Goal: Task Accomplishment & Management: Use online tool/utility

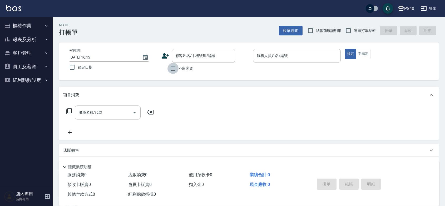
click at [177, 70] on input "不留客資" at bounding box center [173, 68] width 11 height 11
checkbox input "true"
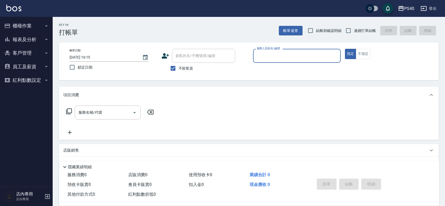
click at [361, 25] on label "連續打單結帳" at bounding box center [359, 30] width 33 height 11
click at [354, 25] on input "連續打單結帳" at bounding box center [348, 30] width 11 height 11
checkbox input "true"
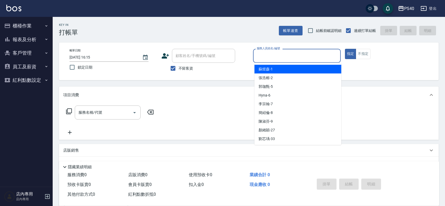
click at [305, 57] on input "服務人員姓名/編號" at bounding box center [297, 55] width 83 height 9
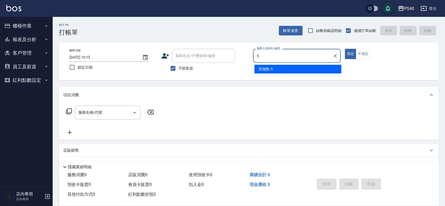
type input "5"
type button "true"
type input "[PERSON_NAME]-5"
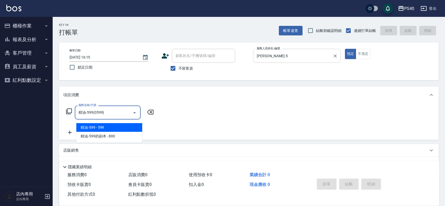
type input "精油-599(0599)"
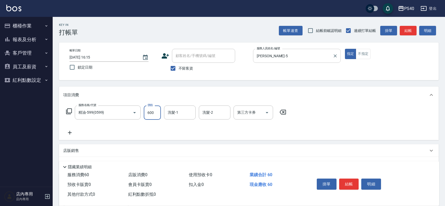
type input "600"
click at [355, 181] on button "結帳" at bounding box center [350, 183] width 20 height 11
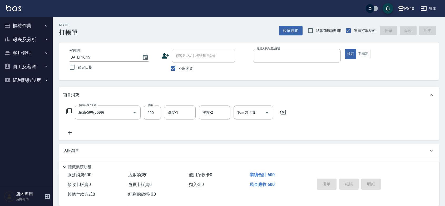
type input "7"
type input "[DATE] 20:31"
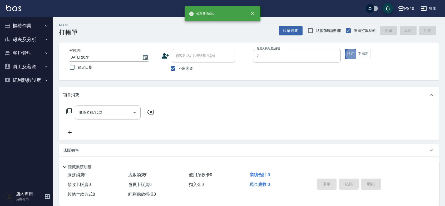
type input "[PERSON_NAME]-7"
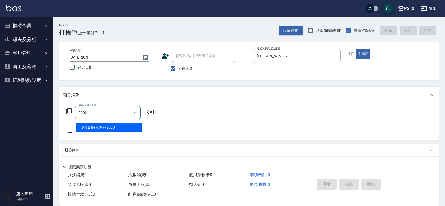
type input "燙髮B餐(短髮)(2202)"
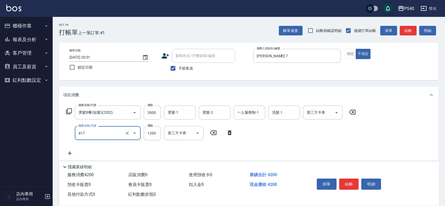
type input "哥德式(417)"
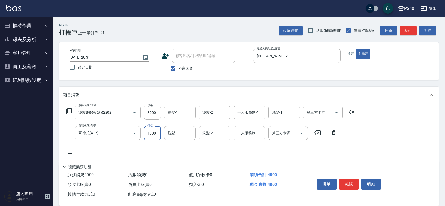
type input "1000"
click at [355, 181] on button "結帳" at bounding box center [350, 183] width 20 height 11
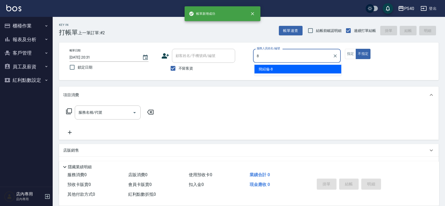
type input "[PERSON_NAME]-8"
type button "false"
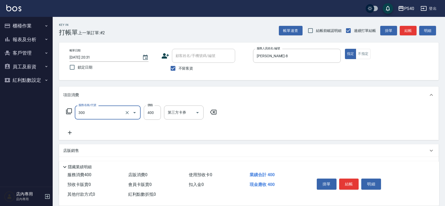
type input "特A剪髮(300)"
type input "350"
click at [355, 181] on button "結帳" at bounding box center [350, 183] width 20 height 11
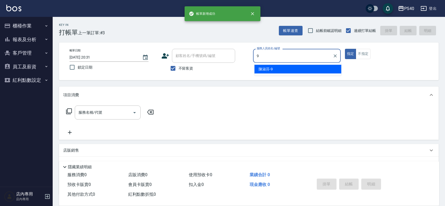
type input "[PERSON_NAME]-9"
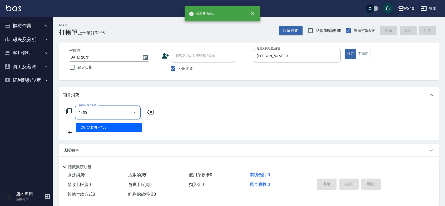
type input "C剪髮套餐(2450)"
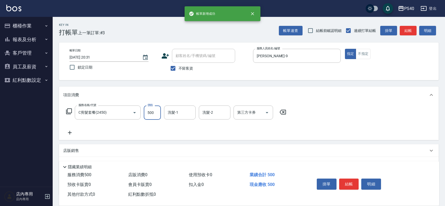
type input "500"
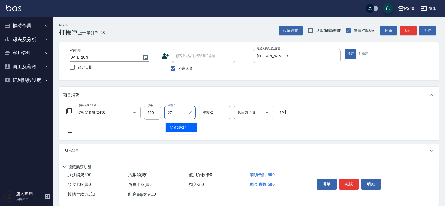
type input "[PERSON_NAME]-27"
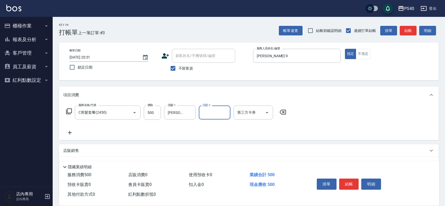
click at [355, 181] on button "結帳" at bounding box center [350, 183] width 20 height 11
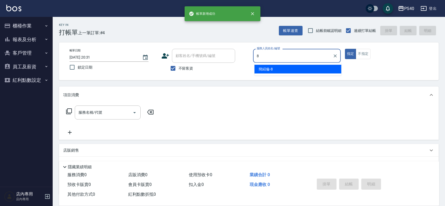
type input "[PERSON_NAME]-8"
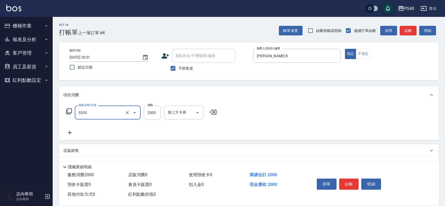
type input "染髮C餐(短髮)(5203)"
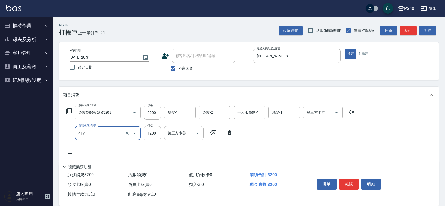
type input "哥德式(417)"
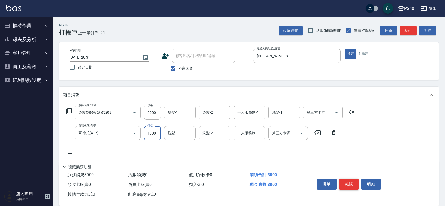
type input "1000"
click at [352, 180] on button "結帳" at bounding box center [350, 183] width 20 height 11
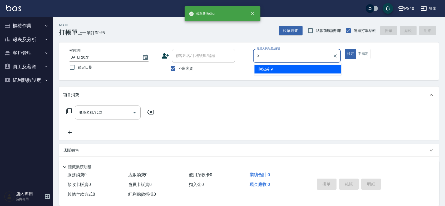
type input "[PERSON_NAME]-9"
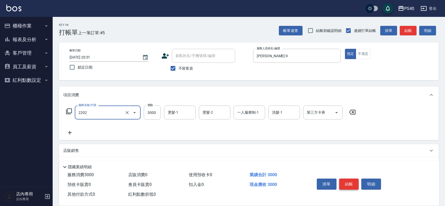
type input "燙髮B餐(短髮)(2202)"
type input "2640"
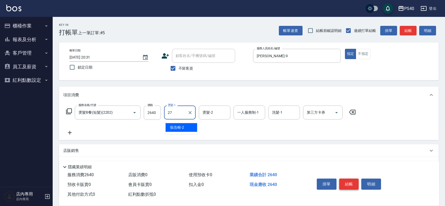
type input "[PERSON_NAME]-27"
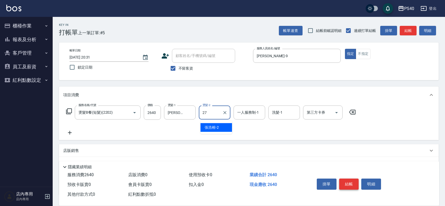
type input "[PERSON_NAME]-27"
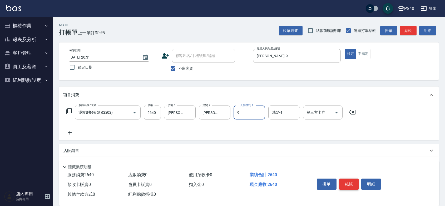
type input "[PERSON_NAME]-9"
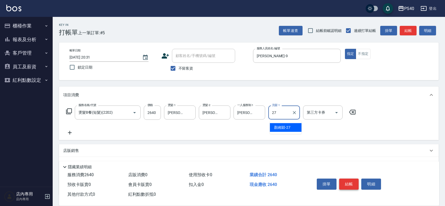
type input "[PERSON_NAME]-27"
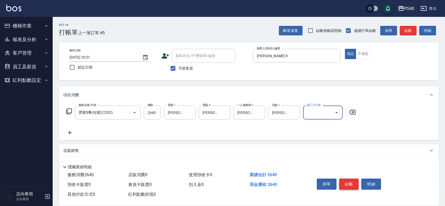
click at [352, 180] on button "結帳" at bounding box center [350, 183] width 20 height 11
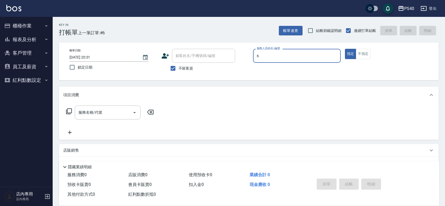
type input "Hyna-6"
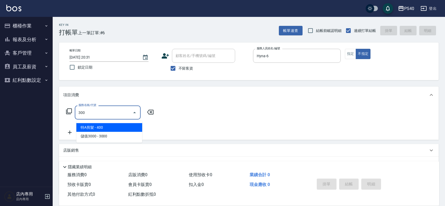
type input "特A剪髮(300)"
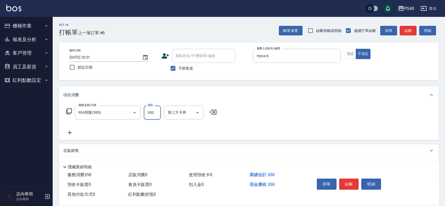
type input "350"
click at [350, 181] on button "結帳" at bounding box center [350, 183] width 20 height 11
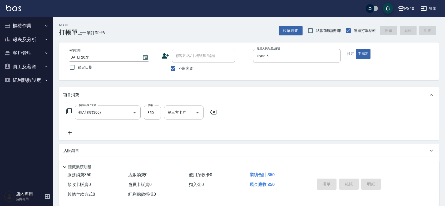
type input "[DATE] 20:32"
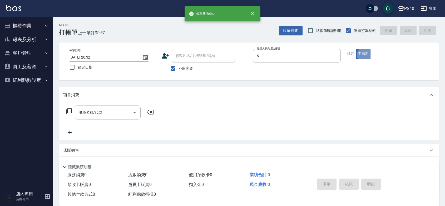
type input "[PERSON_NAME]-5"
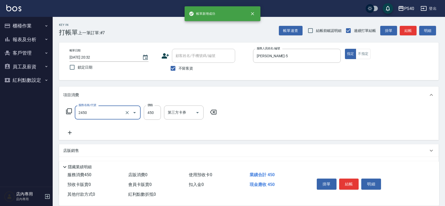
type input "C剪髮套餐(2450)"
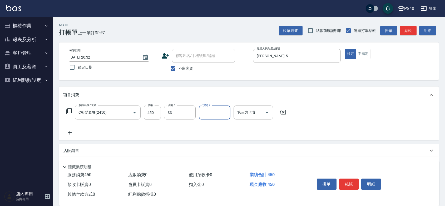
type input "[PERSON_NAME]-33"
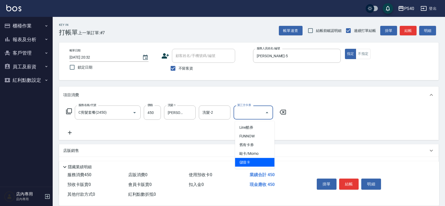
type input "儲值卡"
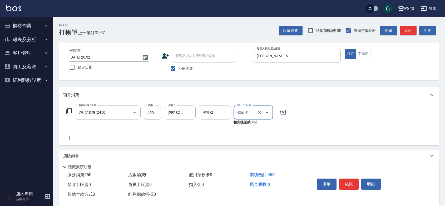
click at [350, 181] on button "結帳" at bounding box center [350, 183] width 20 height 11
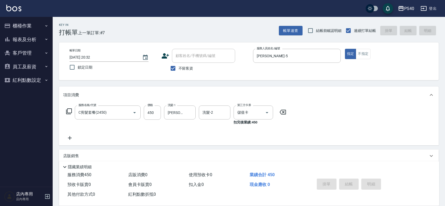
type input "[DATE] 20:33"
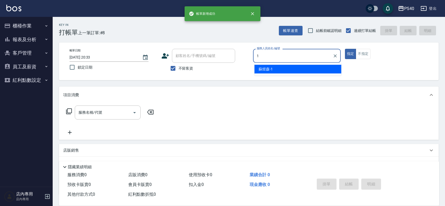
type input "[PERSON_NAME]-1"
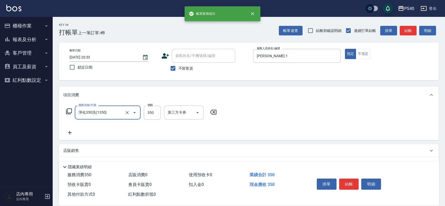
type input "淨化350洗(1350)"
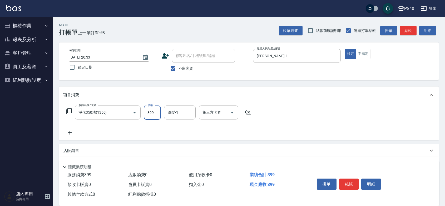
type input "399"
click at [350, 181] on button "結帳" at bounding box center [350, 183] width 20 height 11
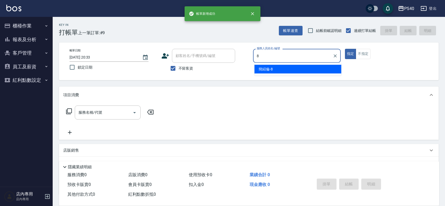
type input "[PERSON_NAME]-8"
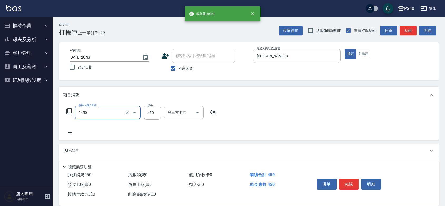
type input "C剪髮套餐(2450)"
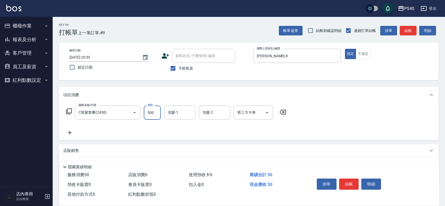
type input "500"
click at [350, 181] on button "結帳" at bounding box center [350, 183] width 20 height 11
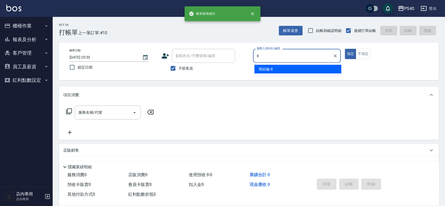
type input "[PERSON_NAME]-8"
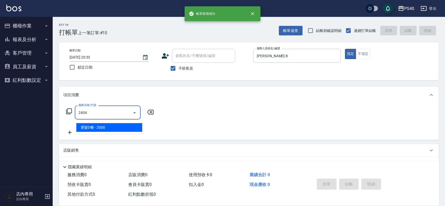
type input "燙髮D餐(2404)"
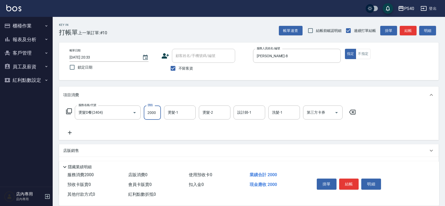
click at [350, 181] on button "結帳" at bounding box center [350, 183] width 20 height 11
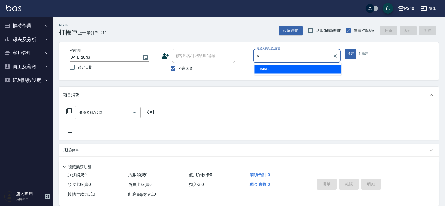
type input "Hyna-6"
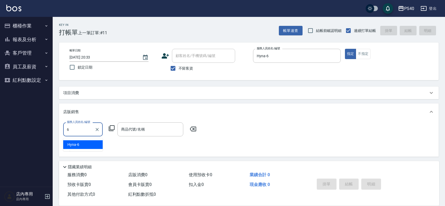
type input "Hyna-6"
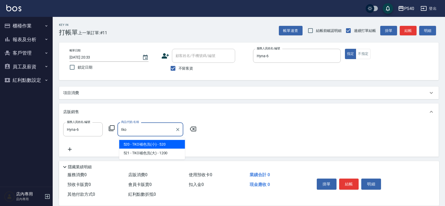
type input "TKO補色洗(小)"
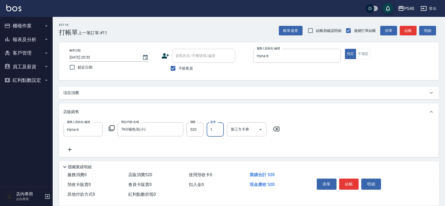
click at [350, 181] on button "結帳" at bounding box center [350, 183] width 20 height 11
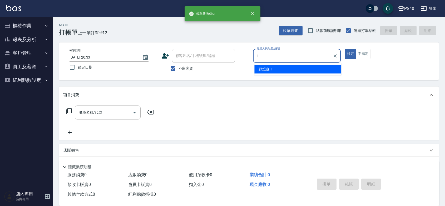
type input "[PERSON_NAME]-1"
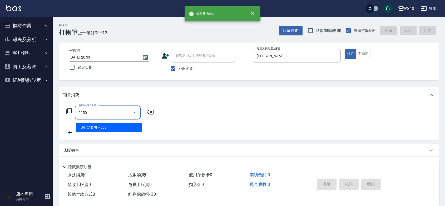
type input "B剪髮套餐(2250)"
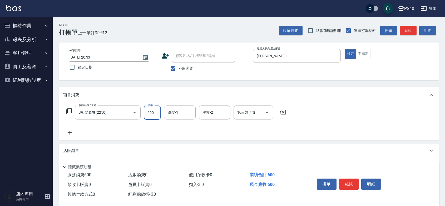
type input "600"
click at [350, 181] on button "結帳" at bounding box center [350, 183] width 20 height 11
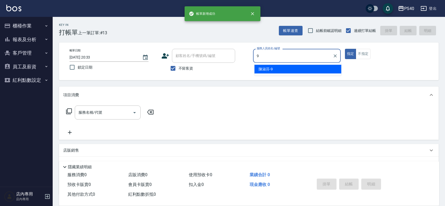
type input "[PERSON_NAME]-9"
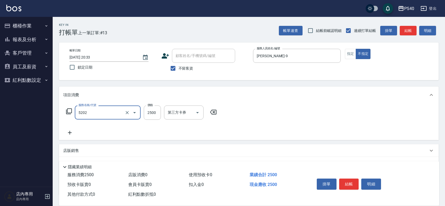
type input "染髮B餐(短髮)(5202)"
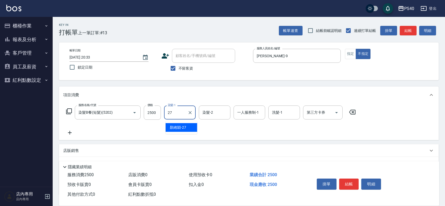
type input "[PERSON_NAME]-27"
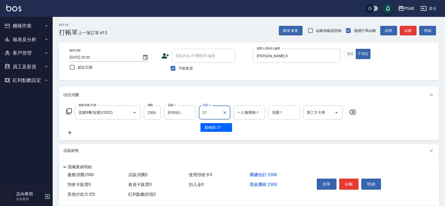
type input "[PERSON_NAME]-27"
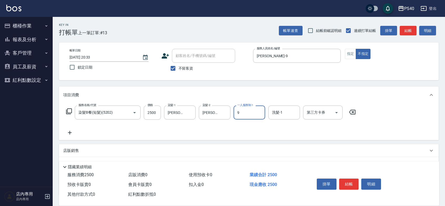
type input "[PERSON_NAME]-9"
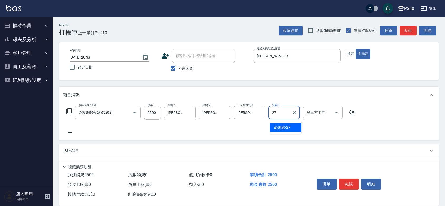
type input "[PERSON_NAME]-27"
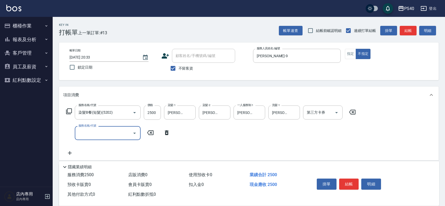
click at [350, 181] on button "結帳" at bounding box center [350, 183] width 20 height 11
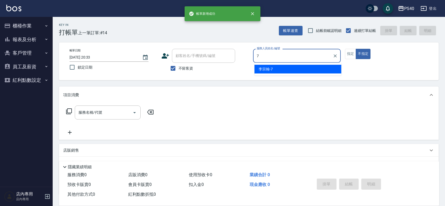
type input "[PERSON_NAME]-7"
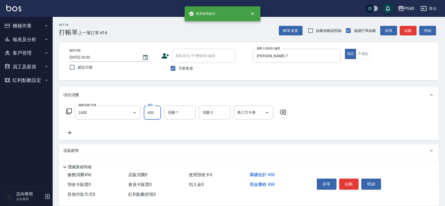
type input "C剪髮套餐(2450)"
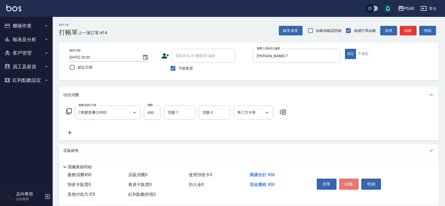
click at [350, 181] on button "結帳" at bounding box center [350, 183] width 20 height 11
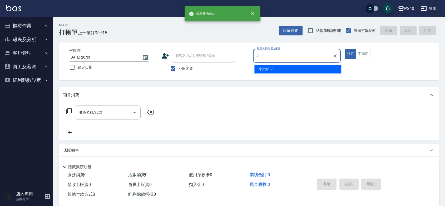
type input "[PERSON_NAME]-7"
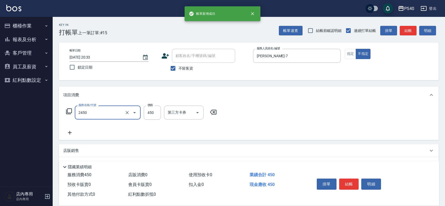
type input "C剪髮套餐(2450)"
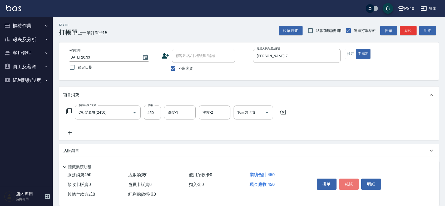
click at [350, 181] on button "結帳" at bounding box center [350, 183] width 20 height 11
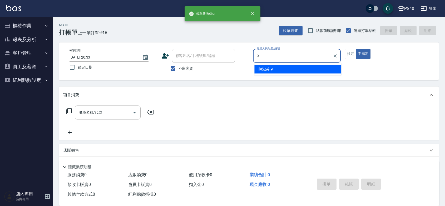
type input "[PERSON_NAME]-9"
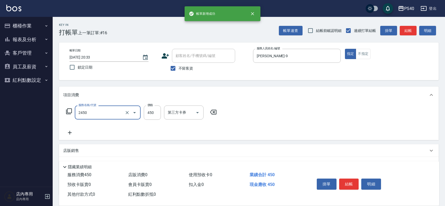
type input "C剪髮套餐(2450)"
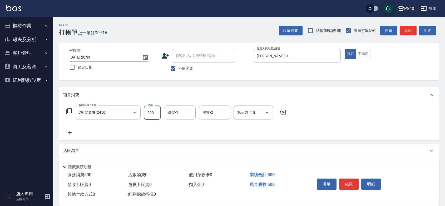
type input "500"
click at [350, 181] on button "結帳" at bounding box center [350, 183] width 20 height 11
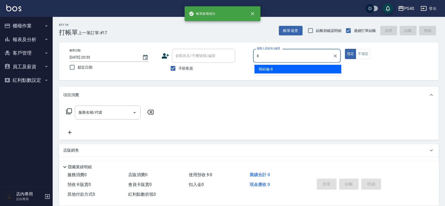
type input "[PERSON_NAME]-8"
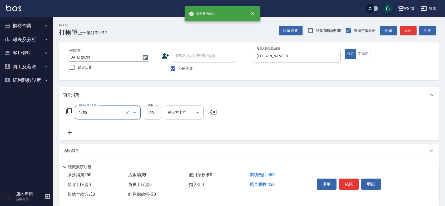
type input "C剪髮套餐(2450)"
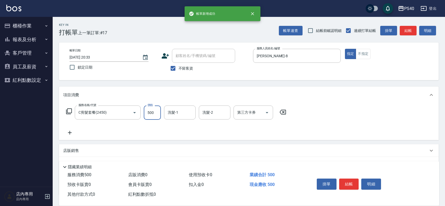
type input "500"
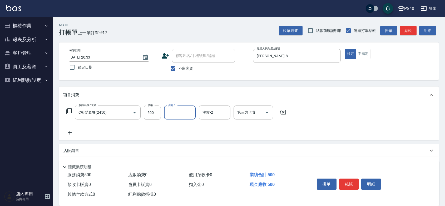
click at [350, 181] on button "結帳" at bounding box center [350, 183] width 20 height 11
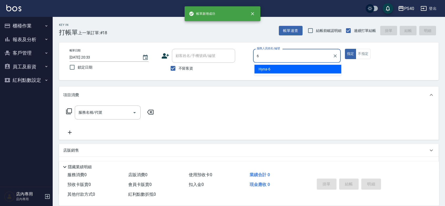
type input "Hyna-6"
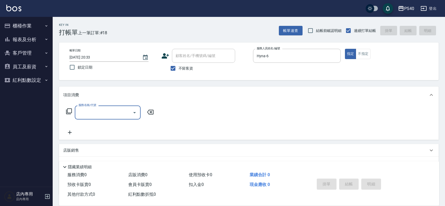
type input "＿"
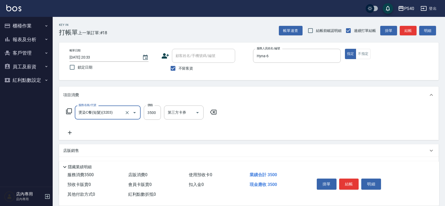
type input "燙染C餐(短髮)(3203)"
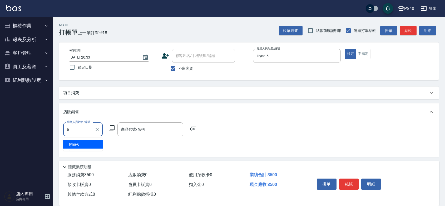
type input "Hyna-6"
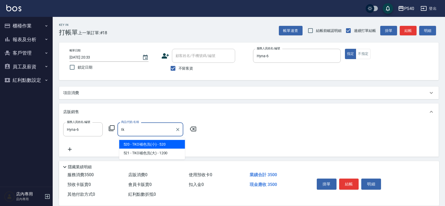
type input "TKO補色洗(小)"
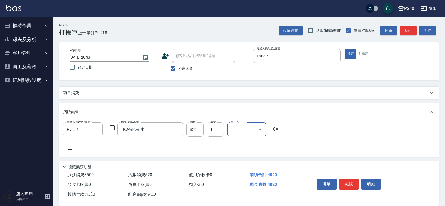
click at [350, 181] on button "結帳" at bounding box center [350, 183] width 20 height 11
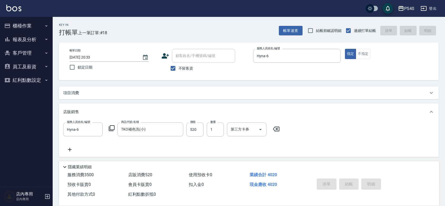
type input "[DATE] 20:34"
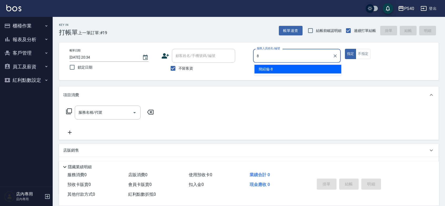
type input "[PERSON_NAME]-8"
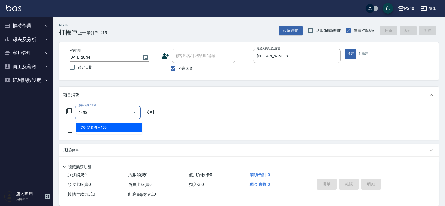
type input "C剪髮套餐(2450)"
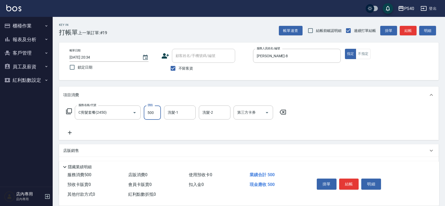
type input "500"
click at [350, 181] on button "結帳" at bounding box center [350, 183] width 20 height 11
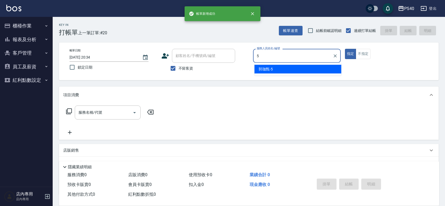
type input "[PERSON_NAME]-5"
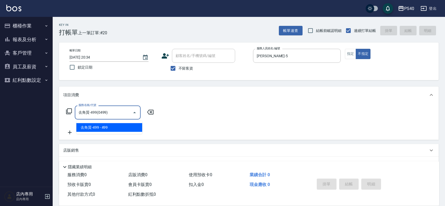
type input "去角質-499(0499)"
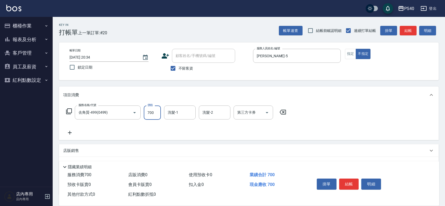
type input "700"
type input "[PERSON_NAME]-33"
click at [350, 181] on button "結帳" at bounding box center [350, 183] width 20 height 11
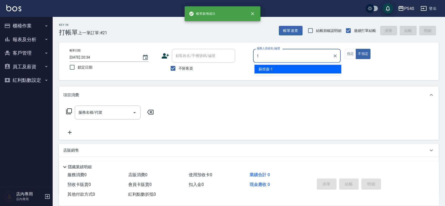
type input "[PERSON_NAME]-1"
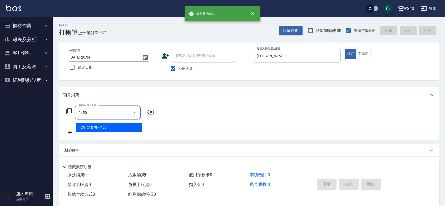
type input "C剪髮套餐(2450)"
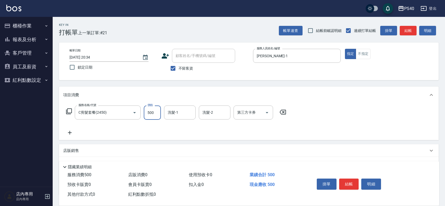
type input "500"
click at [350, 181] on button "結帳" at bounding box center [350, 183] width 20 height 11
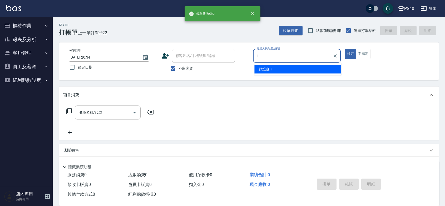
type input "[PERSON_NAME]-1"
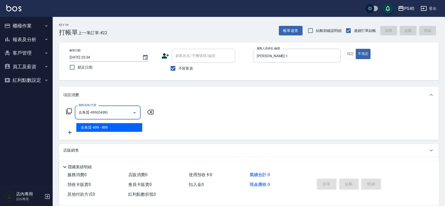
type input "去角質-499(0499)"
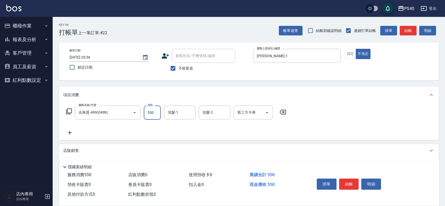
type input "550"
type input "[PERSON_NAME]-27"
click at [350, 181] on button "結帳" at bounding box center [350, 183] width 20 height 11
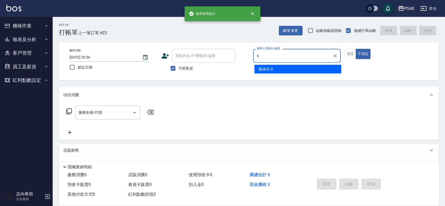
type input "[PERSON_NAME]-9"
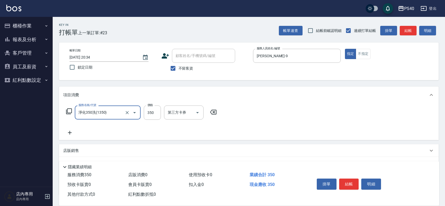
type input "淨化350洗(1350)"
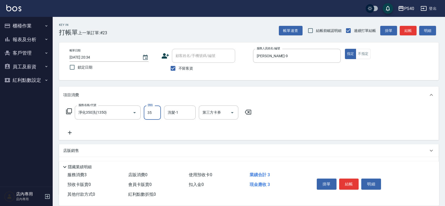
type input "350"
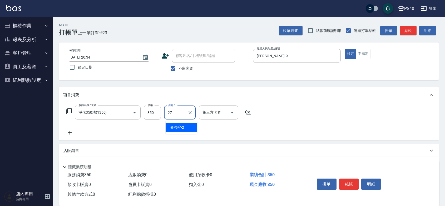
type input "[PERSON_NAME]-27"
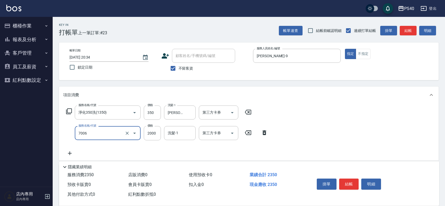
type input "重整 $2000(7006)"
type input "1500"
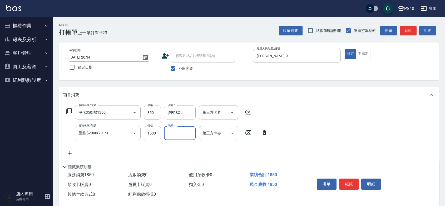
type input "2"
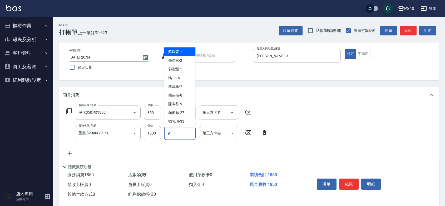
type input "[PERSON_NAME]-9"
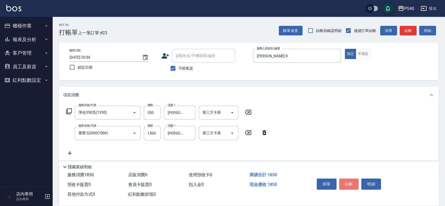
click at [350, 181] on button "結帳" at bounding box center [350, 183] width 20 height 11
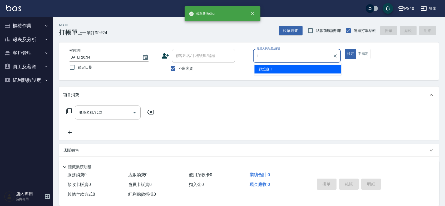
type input "[PERSON_NAME]-1"
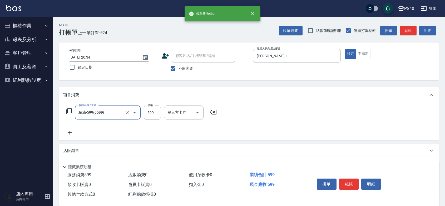
type input "精油-599(0599)"
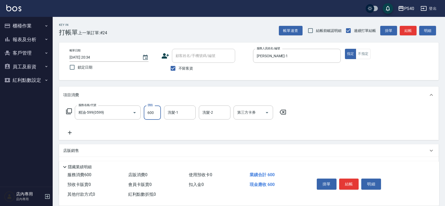
type input "600"
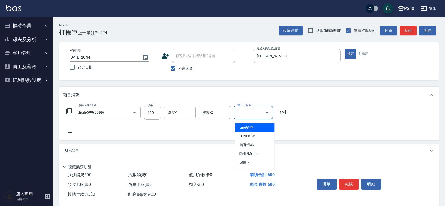
type input "儲值卡"
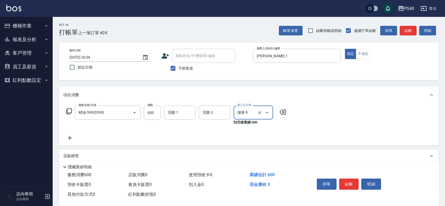
click at [350, 181] on button "結帳" at bounding box center [350, 183] width 20 height 11
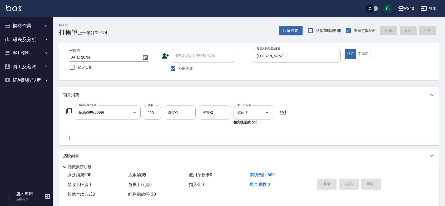
type input "[DATE] 20:35"
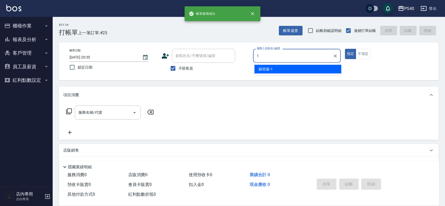
type input "[PERSON_NAME]-1"
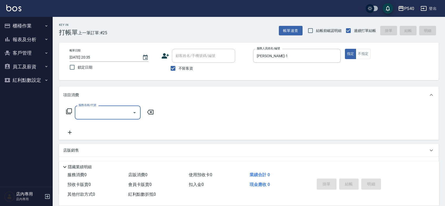
type input "5"
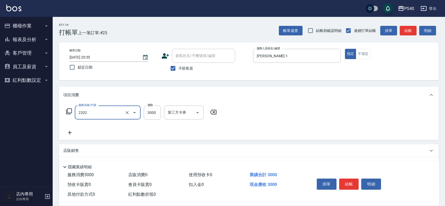
type input "燙髮B餐(短髮)(2202)"
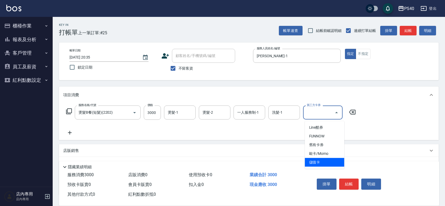
type input "儲值卡"
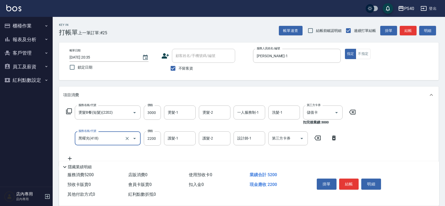
type input "黑曜光(418)"
type input "2800"
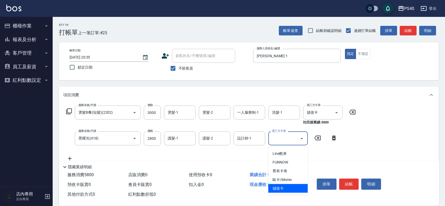
type input "儲值卡"
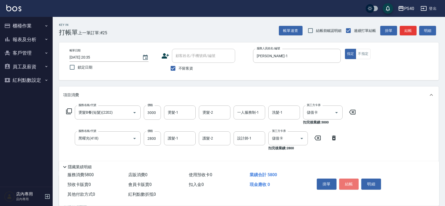
click at [350, 181] on button "結帳" at bounding box center [350, 183] width 20 height 11
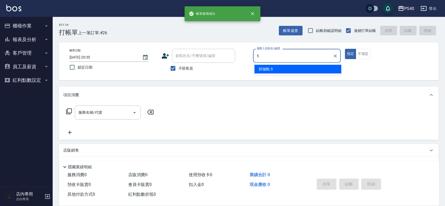
type input "[PERSON_NAME]-5"
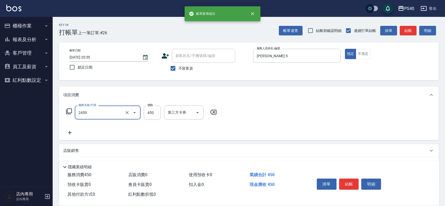
type input "C剪髮套餐(2450)"
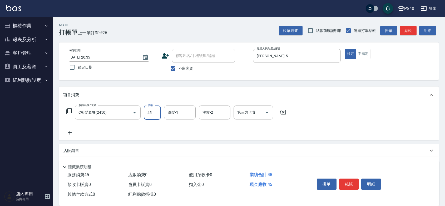
type input "450"
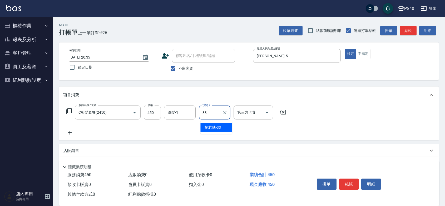
type input "[PERSON_NAME]-33"
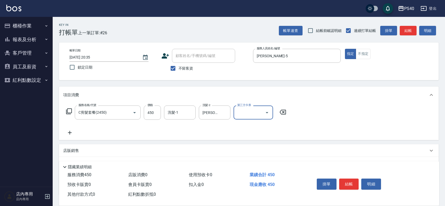
click at [350, 181] on button "結帳" at bounding box center [350, 183] width 20 height 11
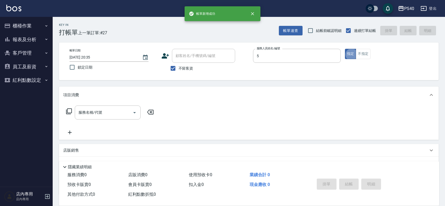
type input "[PERSON_NAME]-5"
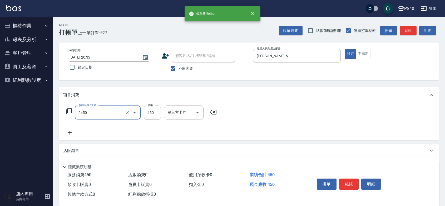
type input "C剪髮套餐(2450)"
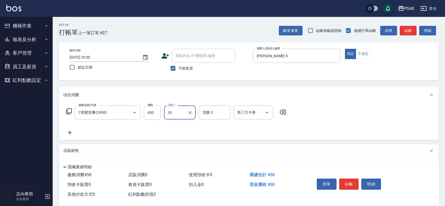
type input "[PERSON_NAME]-33"
click at [350, 181] on button "結帳" at bounding box center [350, 183] width 20 height 11
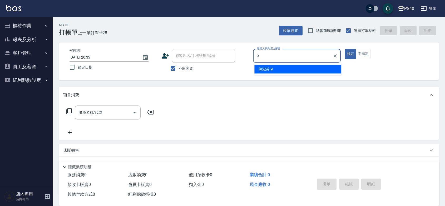
type input "[PERSON_NAME]-9"
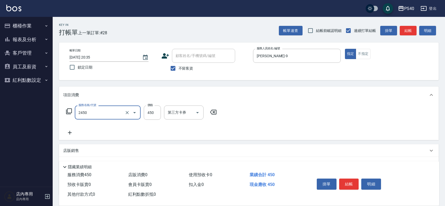
type input "C剪髮套餐(2450)"
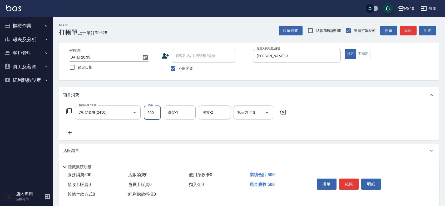
type input "500"
type input "[PERSON_NAME]-27"
click at [350, 181] on button "結帳" at bounding box center [350, 183] width 20 height 11
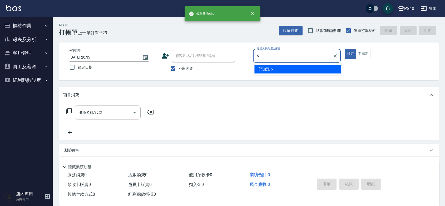
type input "[PERSON_NAME]-5"
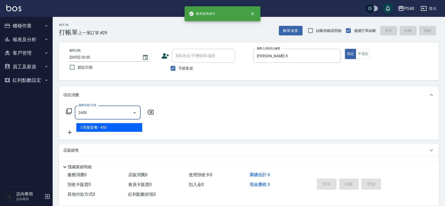
type input "C剪髮套餐(2450)"
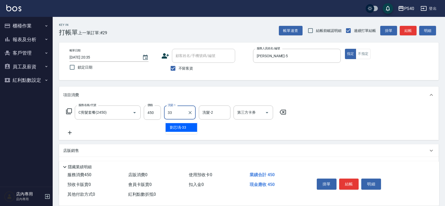
type input "[PERSON_NAME]-33"
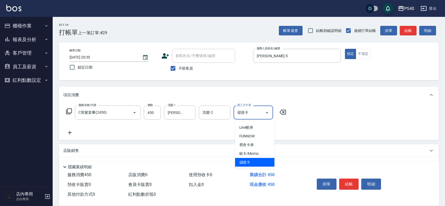
type input "儲值卡"
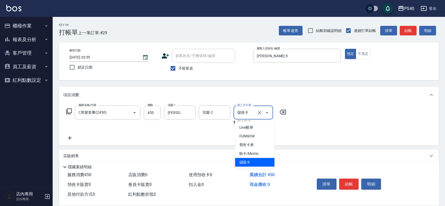
drag, startPoint x: 260, startPoint y: 113, endPoint x: 262, endPoint y: 113, distance: 2.7
click at [259, 113] on icon "Clear" at bounding box center [259, 112] width 5 height 5
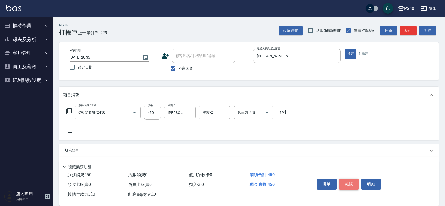
click at [348, 178] on button "結帳" at bounding box center [350, 183] width 20 height 11
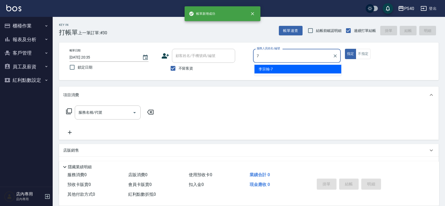
type input "[PERSON_NAME]-7"
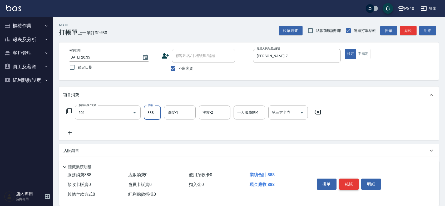
type input "一般染髮(改金額)(501)"
type input "1699"
click at [348, 178] on button "結帳" at bounding box center [350, 183] width 20 height 11
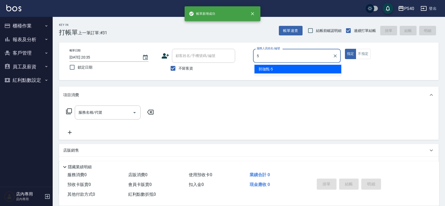
type input "[PERSON_NAME]-5"
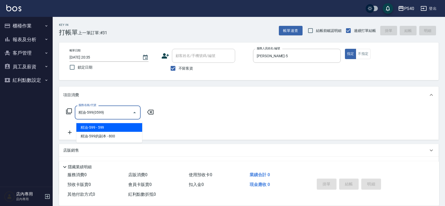
type input "精油-599(0599)"
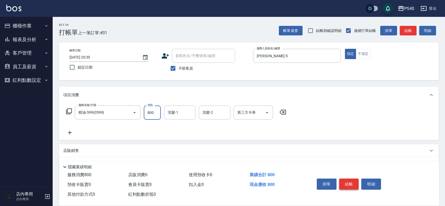
type input "800"
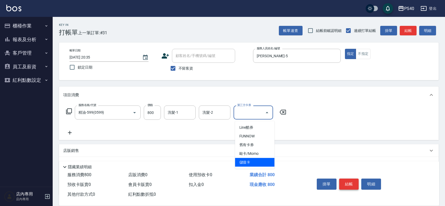
type input "儲值卡"
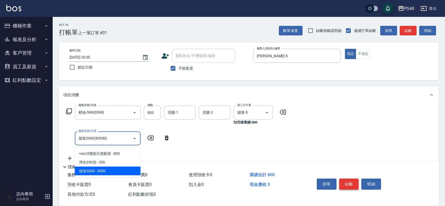
type input "儲值3000(83000)"
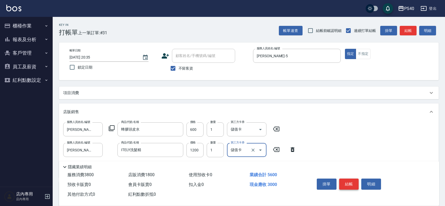
click at [348, 178] on button "結帳" at bounding box center [350, 183] width 20 height 11
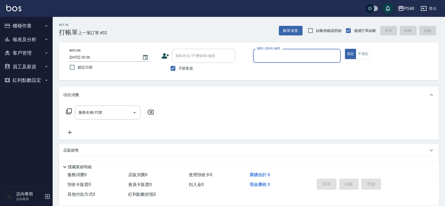
click at [27, 25] on button "櫃檯作業" at bounding box center [26, 26] width 49 height 14
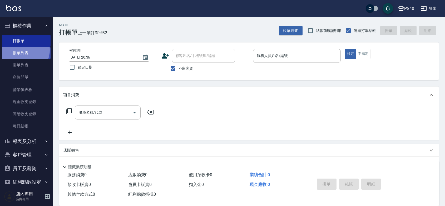
click at [24, 50] on link "帳單列表" at bounding box center [26, 53] width 49 height 12
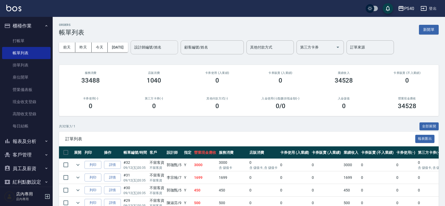
drag, startPoint x: 162, startPoint y: 50, endPoint x: 159, endPoint y: 46, distance: 4.8
click at [161, 50] on input "設計師編號/姓名" at bounding box center [154, 47] width 43 height 9
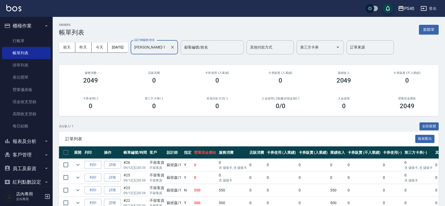
scroll to position [71, 0]
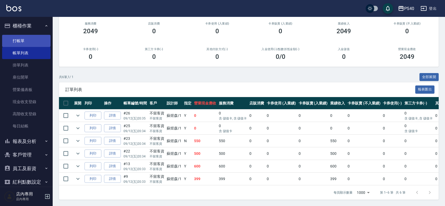
click at [21, 38] on link "打帳單" at bounding box center [26, 41] width 49 height 12
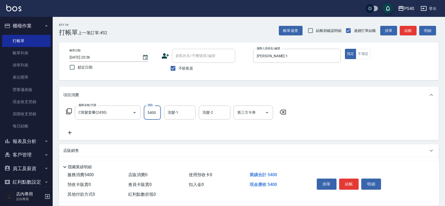
click at [157, 108] on input "5400" at bounding box center [152, 112] width 17 height 14
click at [358, 178] on button "結帳" at bounding box center [350, 183] width 20 height 11
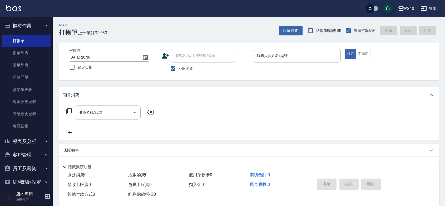
click at [213, 40] on div "Key In 打帳單 上一筆訂單:#33 帳單速查 結帳前確認明細 連續打單結帳 掛單 結帳 明細 帳單日期 [DATE] 20:36 鎖定日期 顧客姓名/手…" at bounding box center [249, 134] width 393 height 235
click at [301, 60] on input "服務人員姓名/編號" at bounding box center [297, 55] width 83 height 9
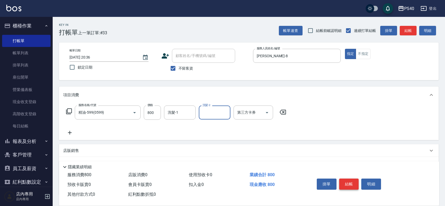
click at [351, 178] on button "結帳" at bounding box center [350, 183] width 20 height 11
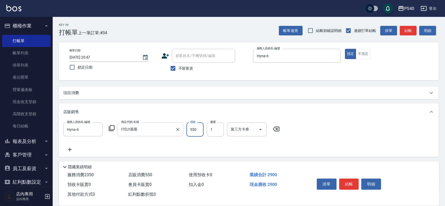
click at [152, 133] on input "ITELY慕斯" at bounding box center [146, 129] width 53 height 9
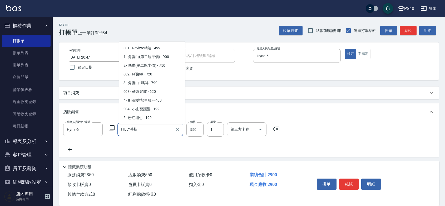
click at [152, 133] on input "ITELY慕斯" at bounding box center [146, 129] width 53 height 9
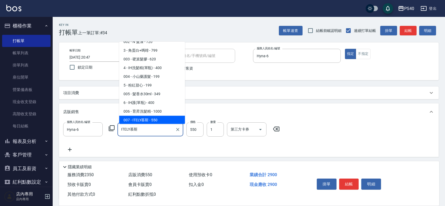
click at [152, 133] on input "ITELY慕斯" at bounding box center [146, 129] width 53 height 9
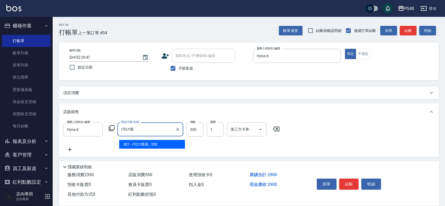
scroll to position [0, 0]
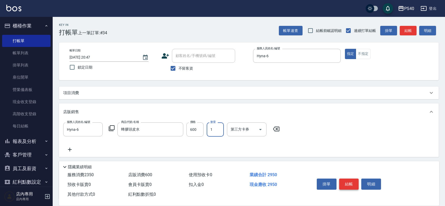
click at [347, 178] on button "結帳" at bounding box center [350, 183] width 20 height 11
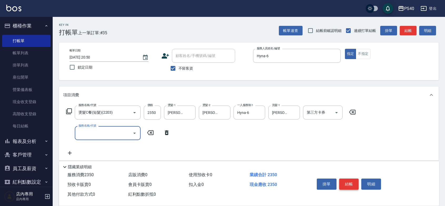
click at [347, 178] on button "結帳" at bounding box center [350, 183] width 20 height 11
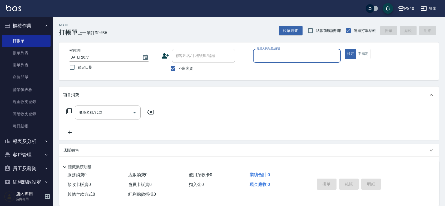
click at [33, 139] on button "報表及分析" at bounding box center [26, 141] width 49 height 14
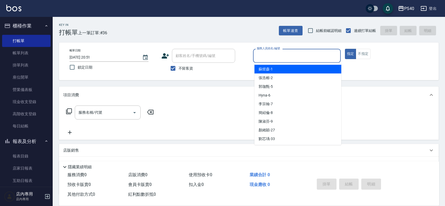
click at [306, 58] on input "服務人員姓名/編號" at bounding box center [297, 55] width 83 height 9
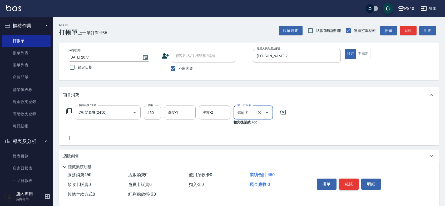
click at [346, 178] on button "結帳" at bounding box center [350, 183] width 20 height 11
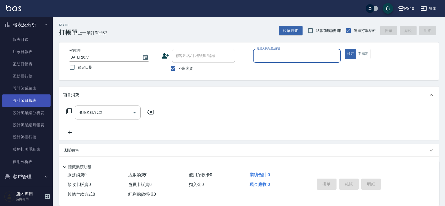
scroll to position [78, 0]
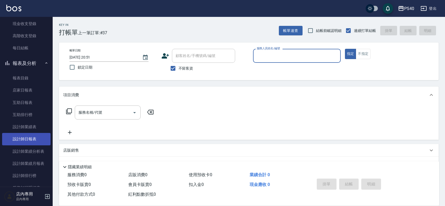
click at [24, 140] on link "設計師日報表" at bounding box center [26, 139] width 49 height 12
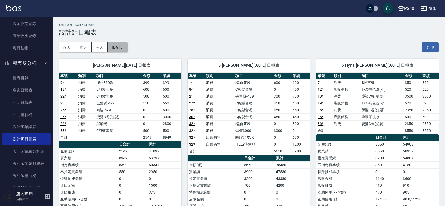
click at [117, 45] on button "[DATE]" at bounding box center [118, 47] width 20 height 10
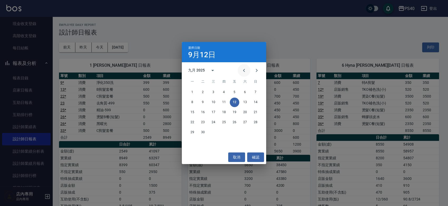
click at [241, 70] on icon "Previous month" at bounding box center [244, 70] width 6 height 6
click at [202, 112] on button "12" at bounding box center [202, 112] width 9 height 9
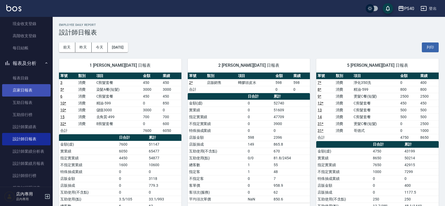
click at [13, 91] on link "店家日報表" at bounding box center [26, 90] width 49 height 12
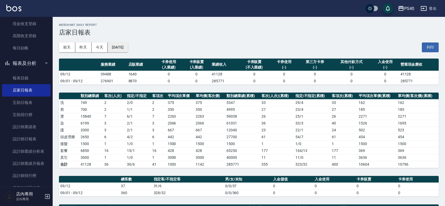
click at [127, 50] on button "[DATE]" at bounding box center [118, 47] width 20 height 10
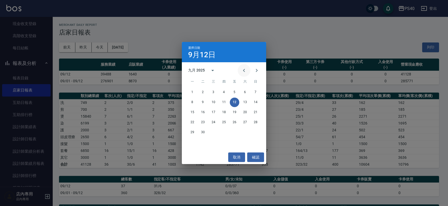
click at [243, 72] on icon "Previous month" at bounding box center [244, 70] width 6 height 6
click at [202, 114] on button "12" at bounding box center [202, 112] width 9 height 9
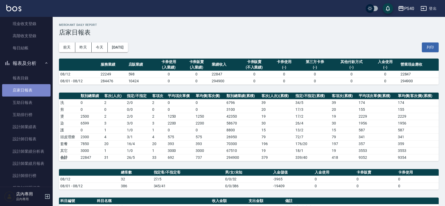
click at [28, 89] on link "店家日報表" at bounding box center [26, 90] width 49 height 12
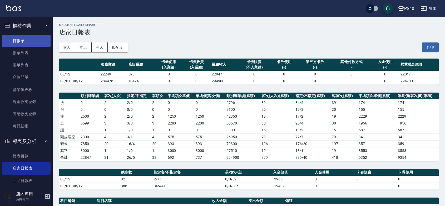
click at [13, 35] on link "打帳單" at bounding box center [26, 41] width 49 height 12
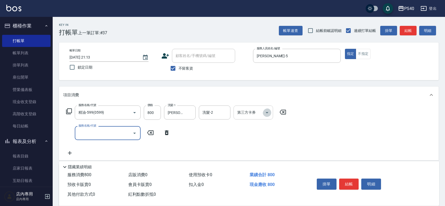
click at [266, 116] on icon "Open" at bounding box center [267, 112] width 6 height 6
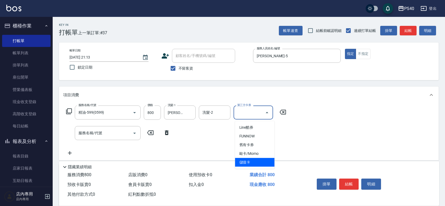
click at [260, 164] on span "儲值卡" at bounding box center [255, 162] width 40 height 9
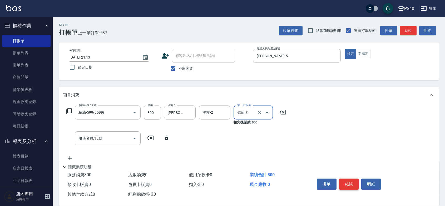
click at [355, 178] on button "結帳" at bounding box center [350, 183] width 20 height 11
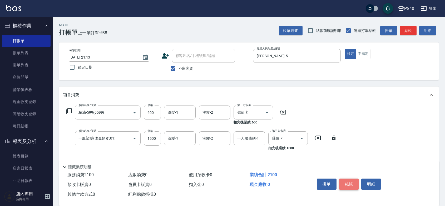
click at [355, 178] on button "結帳" at bounding box center [350, 183] width 20 height 11
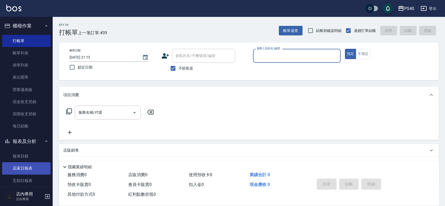
click at [25, 169] on link "店家日報表" at bounding box center [26, 168] width 49 height 12
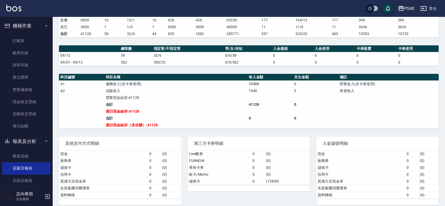
scroll to position [137, 0]
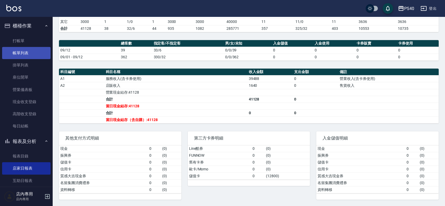
click at [29, 52] on link "帳單列表" at bounding box center [26, 53] width 49 height 12
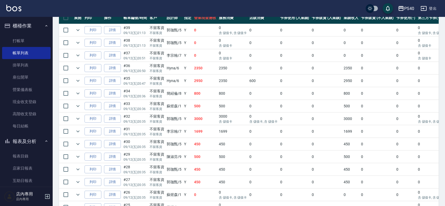
scroll to position [545, 0]
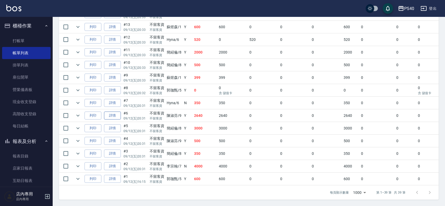
click at [119, 112] on link "詳情" at bounding box center [112, 116] width 17 height 8
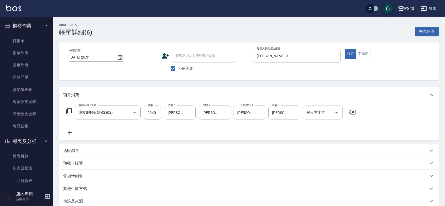
click at [340, 116] on icon "Open" at bounding box center [337, 112] width 6 height 6
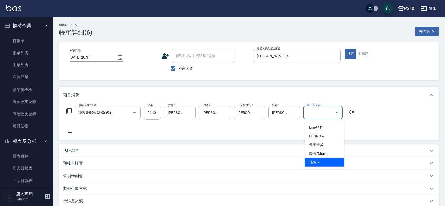
click at [328, 160] on span "儲值卡" at bounding box center [325, 162] width 40 height 9
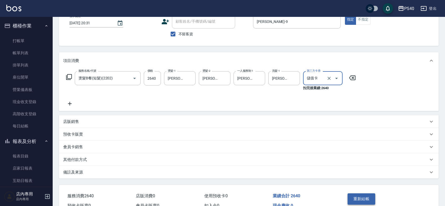
scroll to position [71, 0]
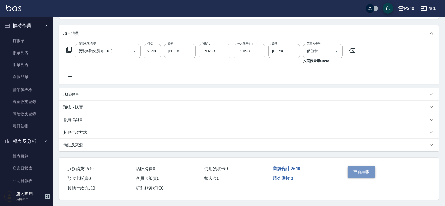
click at [367, 166] on button "重新結帳" at bounding box center [362, 171] width 28 height 11
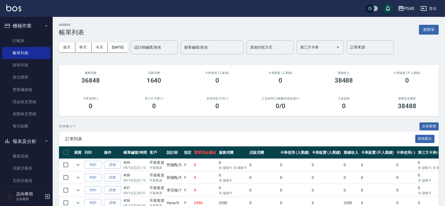
drag, startPoint x: 371, startPoint y: 120, endPoint x: 367, endPoint y: 121, distance: 3.5
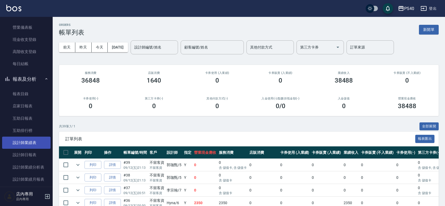
scroll to position [77, 0]
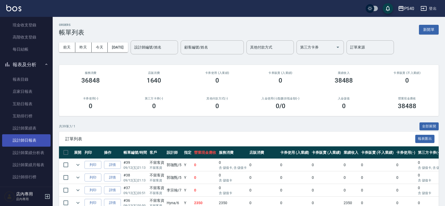
click at [36, 144] on link "設計師日報表" at bounding box center [26, 140] width 49 height 12
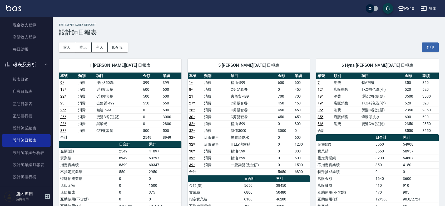
click at [127, 67] on span "1 [PERSON_NAME][DATE] 日報表" at bounding box center [120, 65] width 110 height 5
drag, startPoint x: 171, startPoint y: 124, endPoint x: 147, endPoint y: 114, distance: 26.8
click at [147, 114] on tbody "9 * 消費 淨化350洗 399 399 13 * 消費 B剪髮套餐 600 600 22 * 消費 C剪髮套餐 500 500 23 消費 去角質-499…" at bounding box center [120, 110] width 123 height 62
click at [148, 114] on td "0" at bounding box center [152, 116] width 20 height 7
drag, startPoint x: 175, startPoint y: 123, endPoint x: 152, endPoint y: 117, distance: 23.6
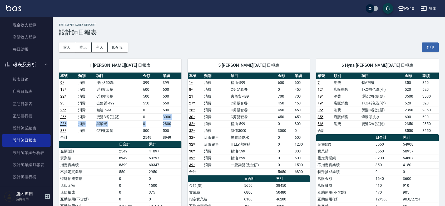
click at [152, 117] on tbody "9 * 消費 淨化350洗 399 399 13 * 消費 B剪髮套餐 600 600 22 * 消費 C剪髮套餐 500 500 23 消費 去角質-499…" at bounding box center [120, 110] width 123 height 62
click at [152, 117] on td "0" at bounding box center [152, 116] width 20 height 7
click at [288, 151] on td "0" at bounding box center [285, 151] width 17 height 7
